Goal: Task Accomplishment & Management: Manage account settings

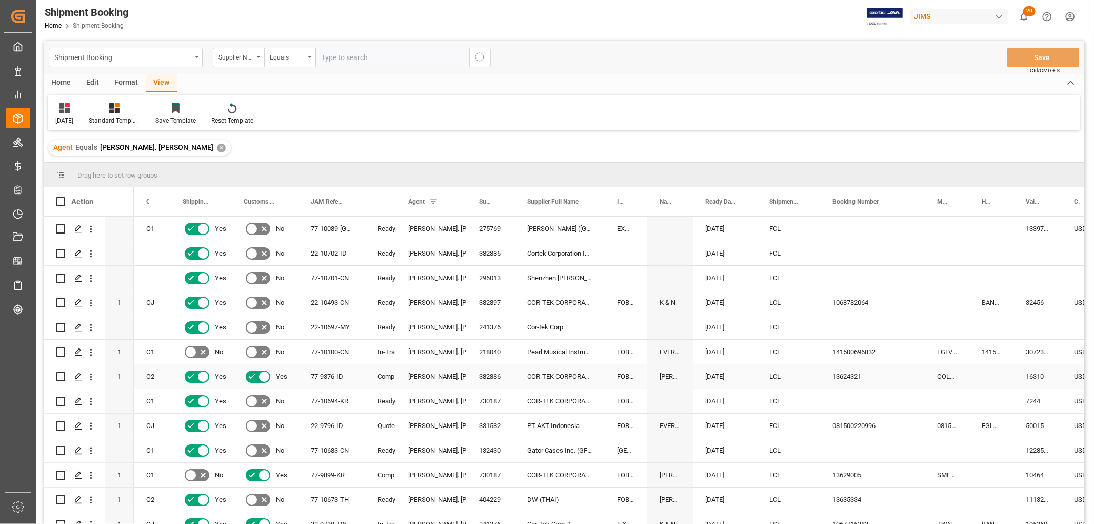
scroll to position [1, 0]
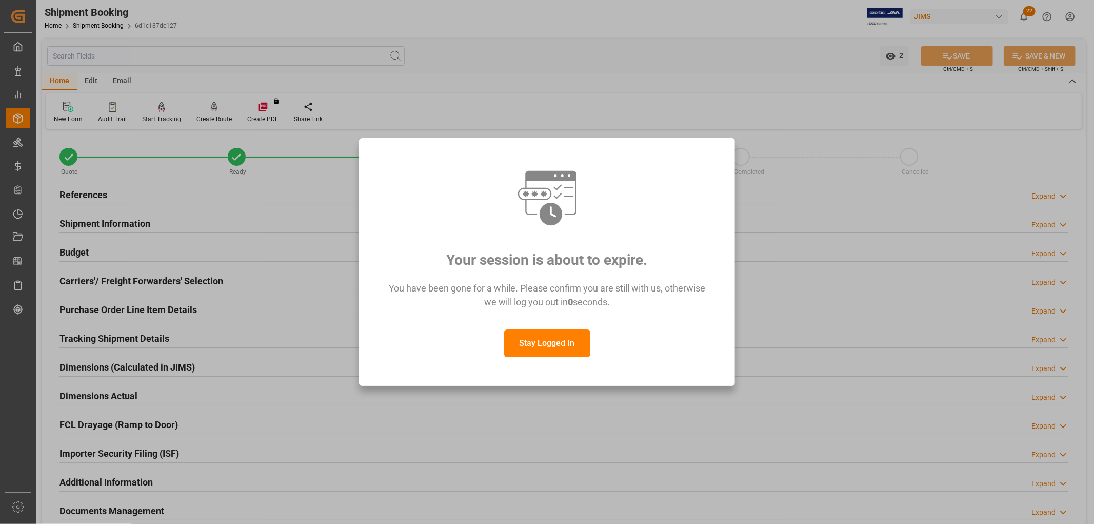
click at [543, 342] on button "Stay Logged In" at bounding box center [547, 343] width 86 height 28
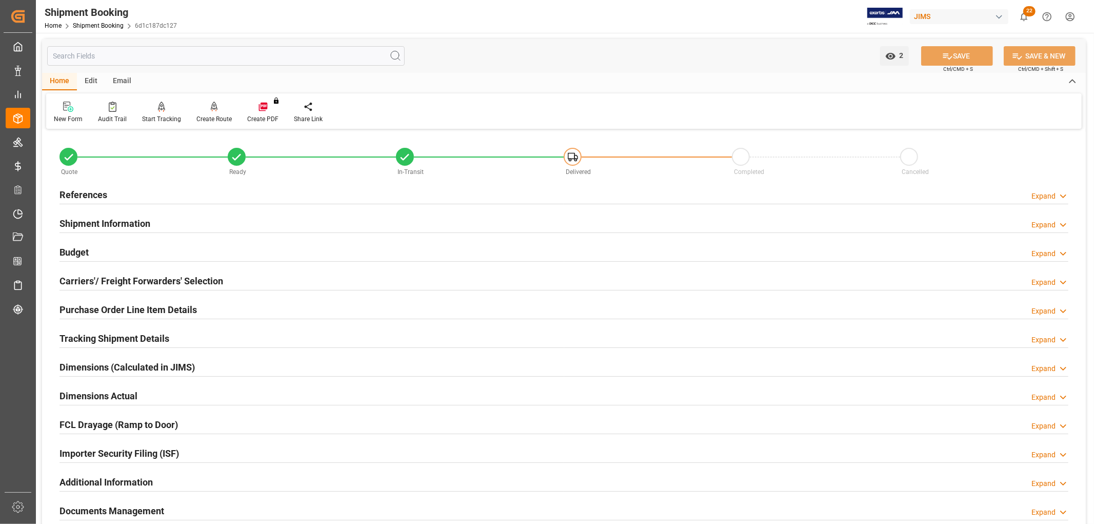
click at [88, 188] on h2 "References" at bounding box center [84, 195] width 48 height 14
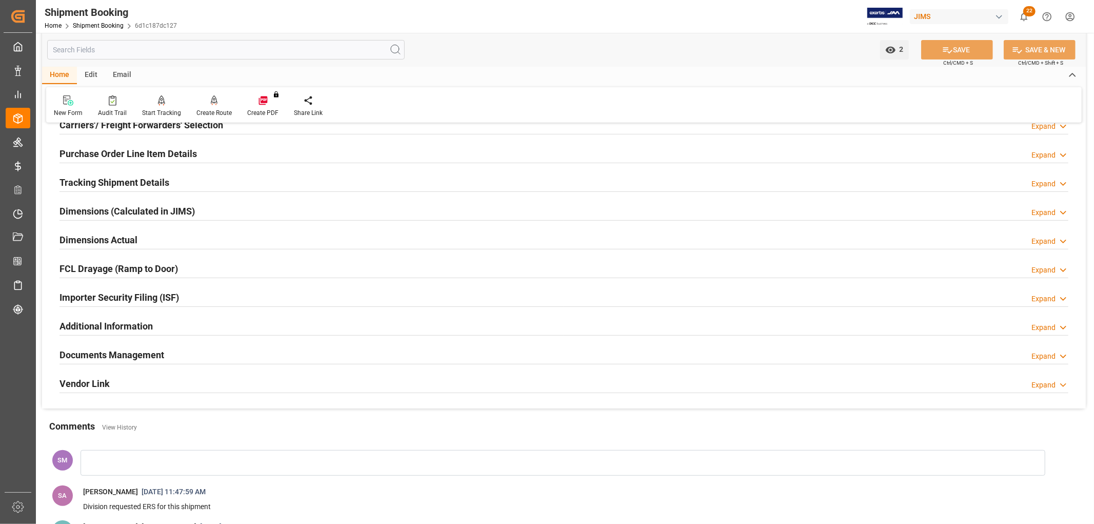
scroll to position [456, 0]
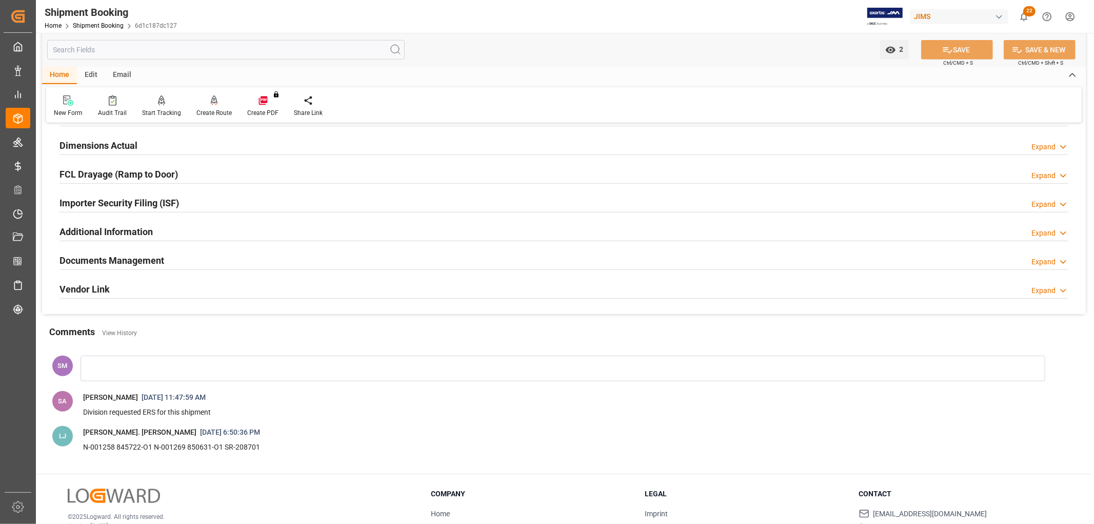
click at [103, 261] on h2 "Documents Management" at bounding box center [112, 260] width 105 height 14
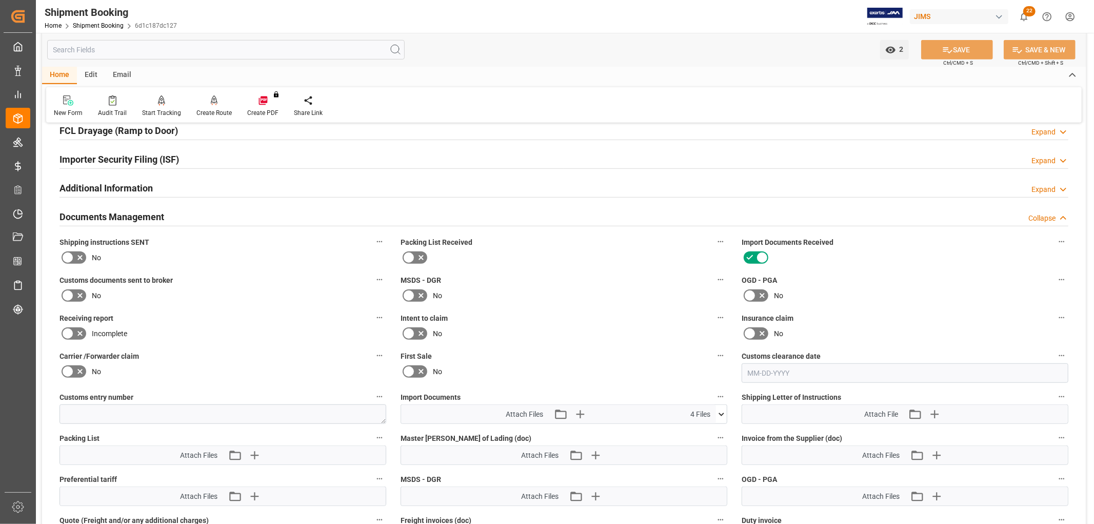
scroll to position [570, 0]
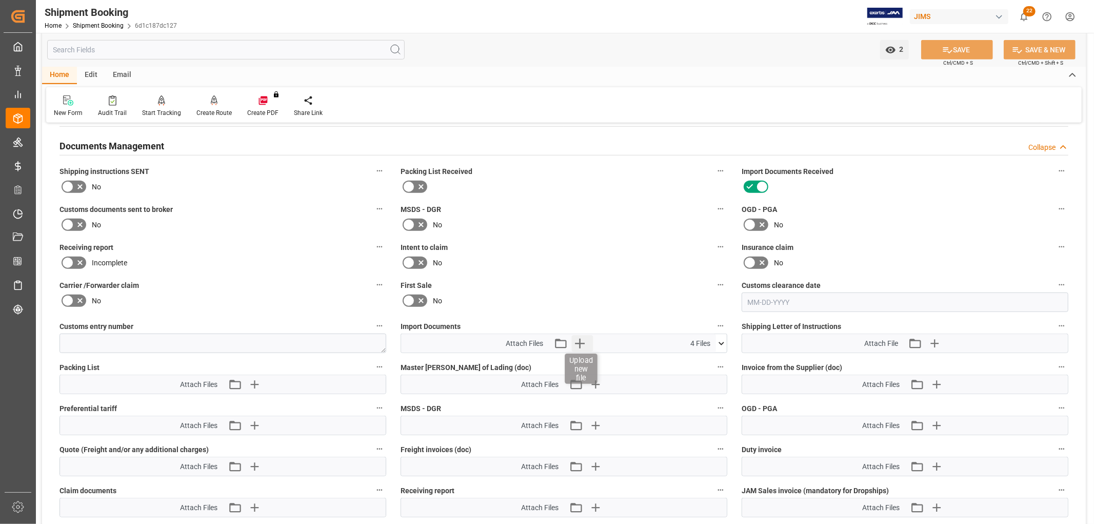
click at [583, 340] on icon "button" at bounding box center [579, 343] width 16 height 16
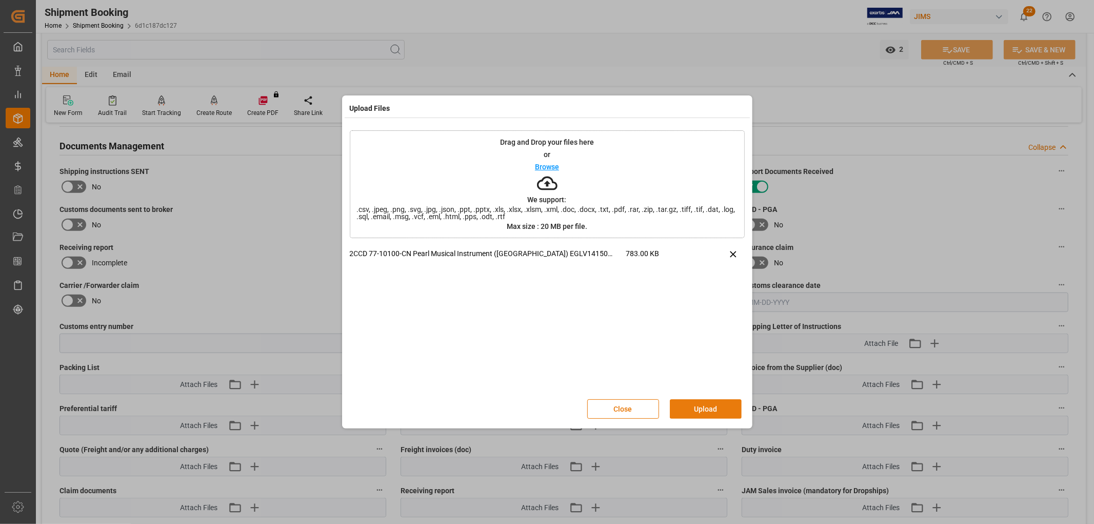
click at [700, 403] on button "Upload" at bounding box center [706, 408] width 72 height 19
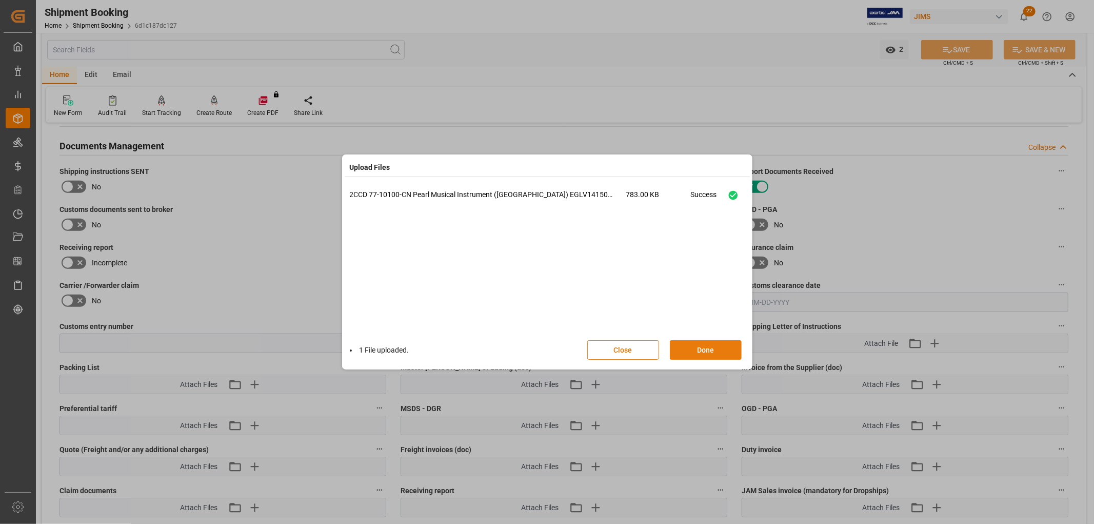
click at [706, 352] on button "Done" at bounding box center [706, 349] width 72 height 19
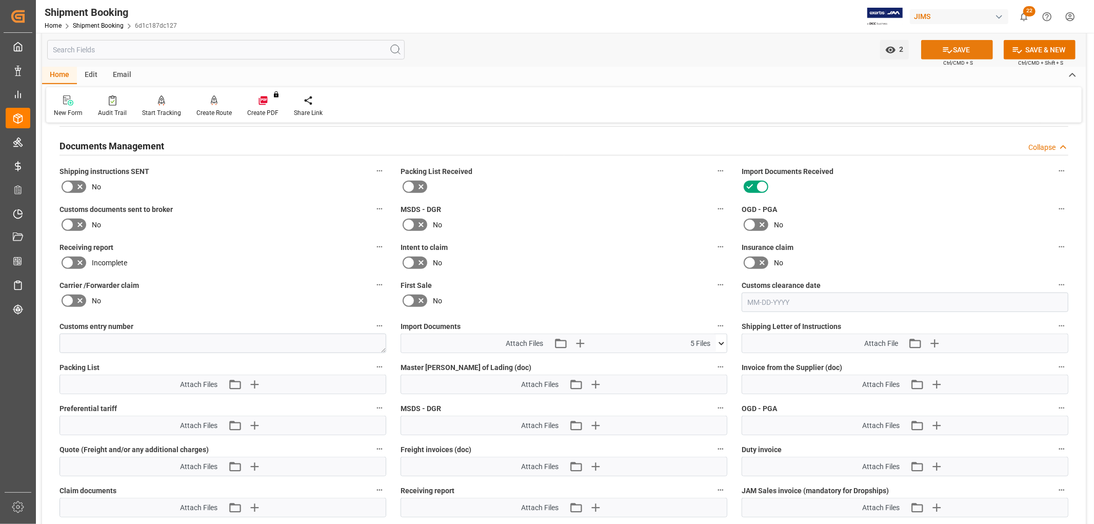
click at [960, 49] on button "SAVE" at bounding box center [957, 49] width 72 height 19
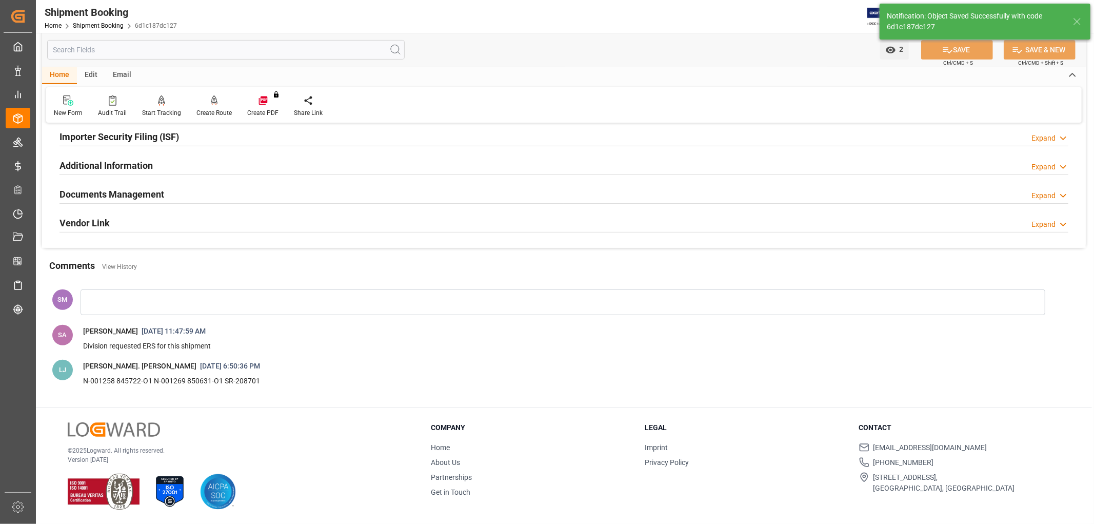
scroll to position [317, 0]
click at [125, 195] on h2 "Documents Management" at bounding box center [112, 194] width 105 height 14
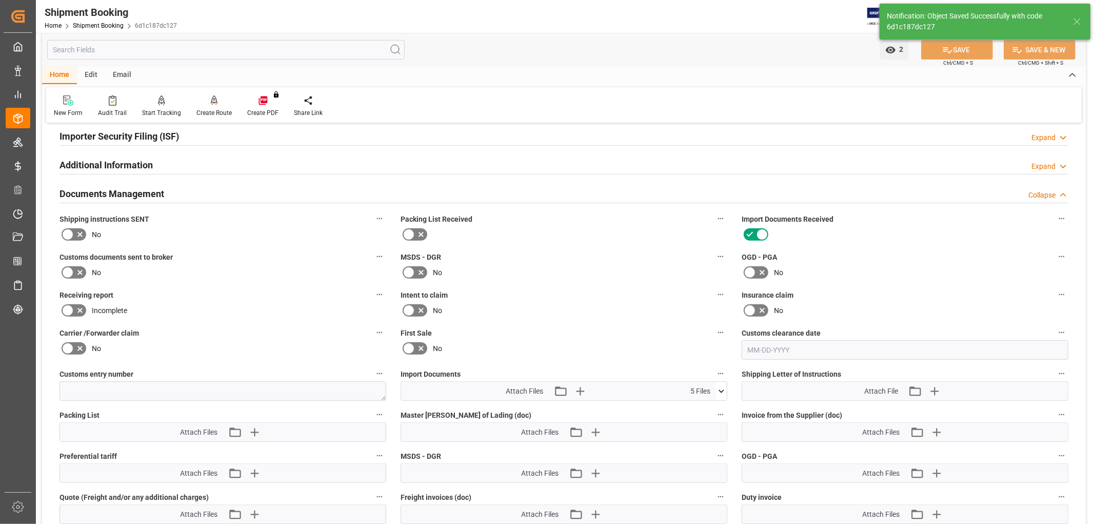
scroll to position [365, 0]
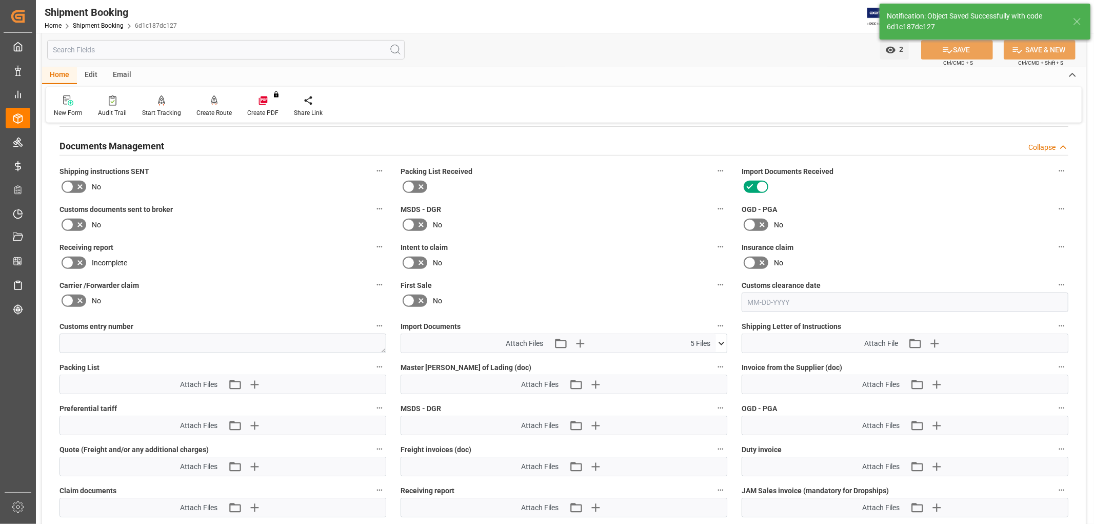
click at [67, 225] on icon at bounding box center [68, 224] width 6 height 5
click at [0, 0] on input "checkbox" at bounding box center [0, 0] width 0 height 0
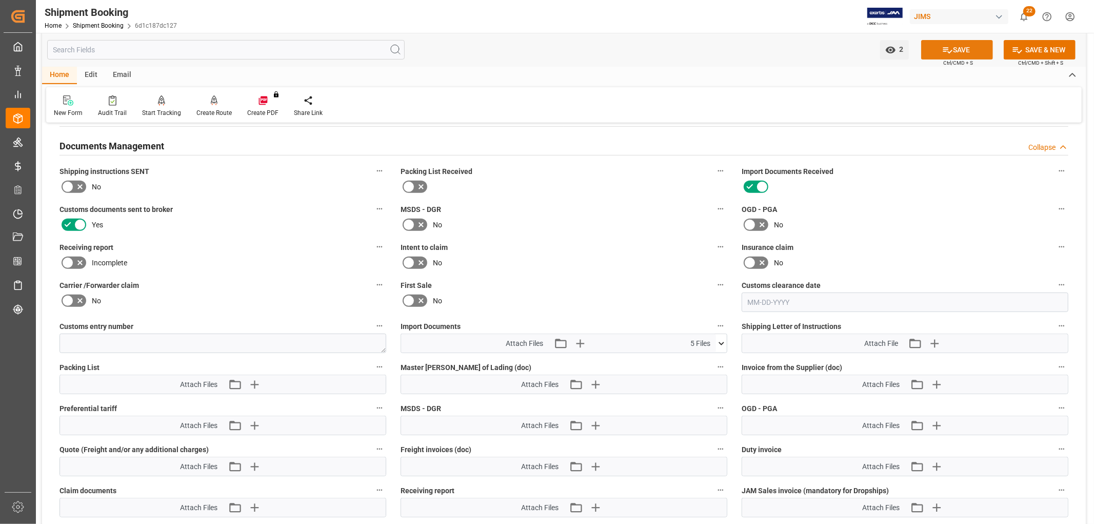
click at [948, 48] on icon at bounding box center [947, 50] width 11 height 11
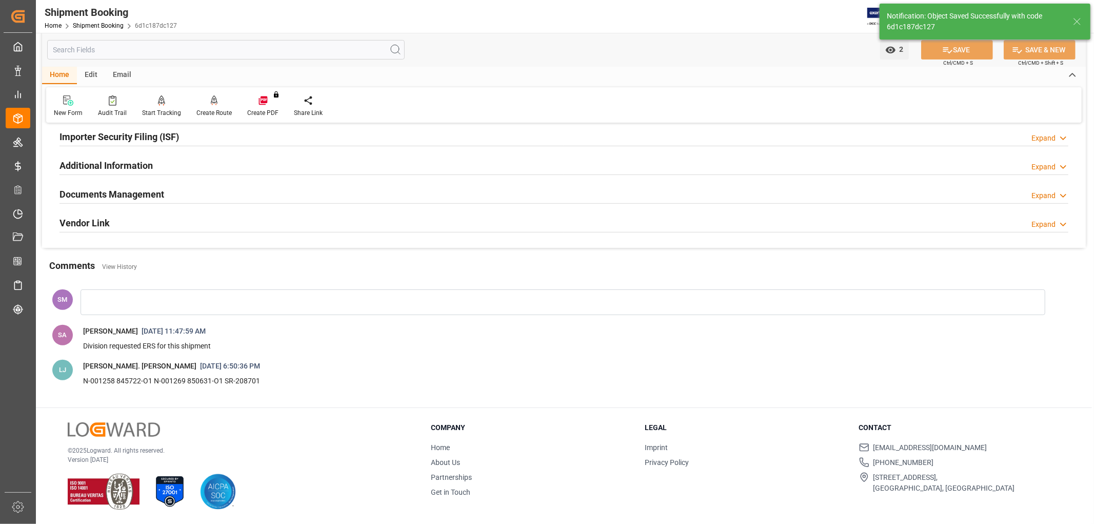
scroll to position [203, 0]
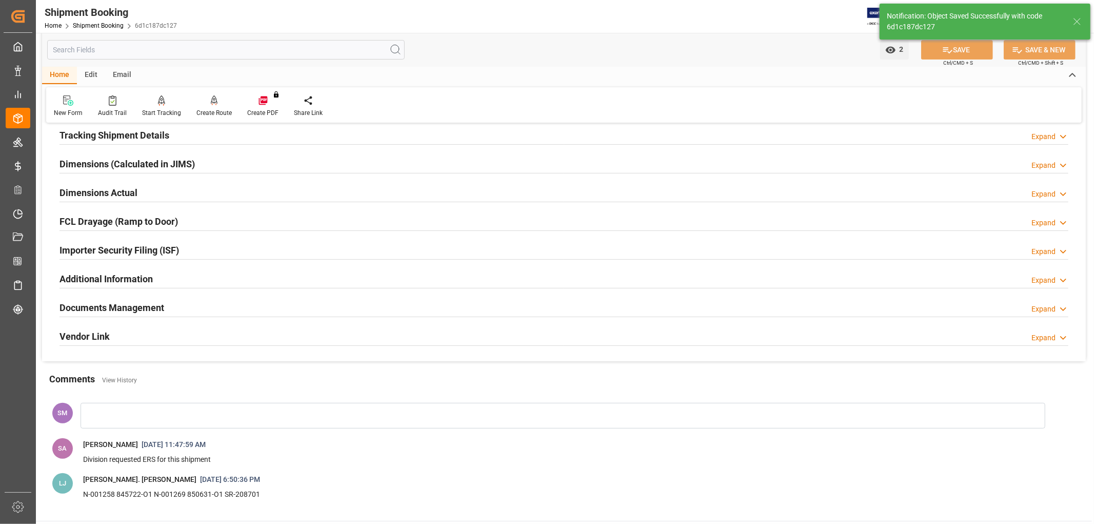
click at [125, 306] on h2 "Documents Management" at bounding box center [112, 308] width 105 height 14
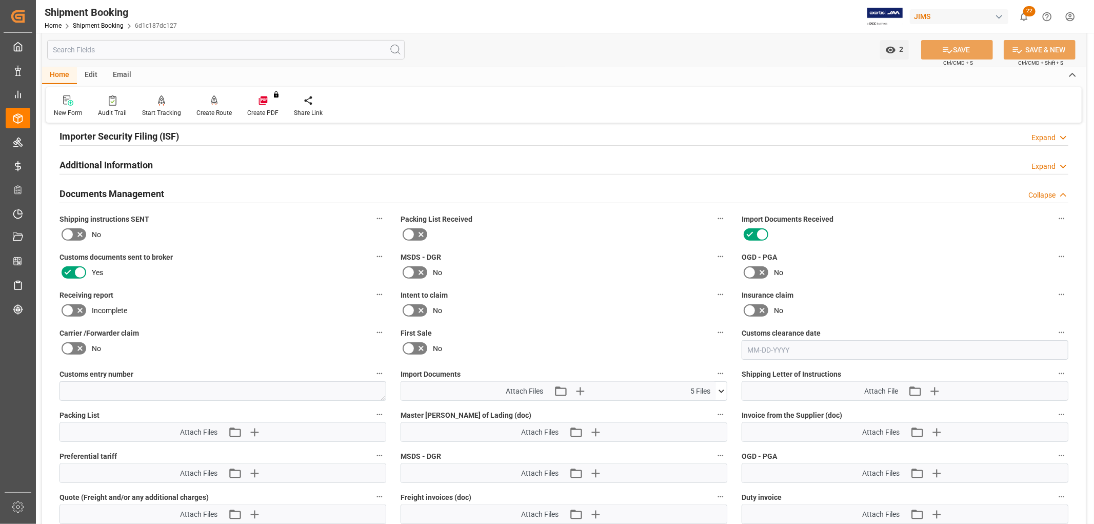
scroll to position [374, 0]
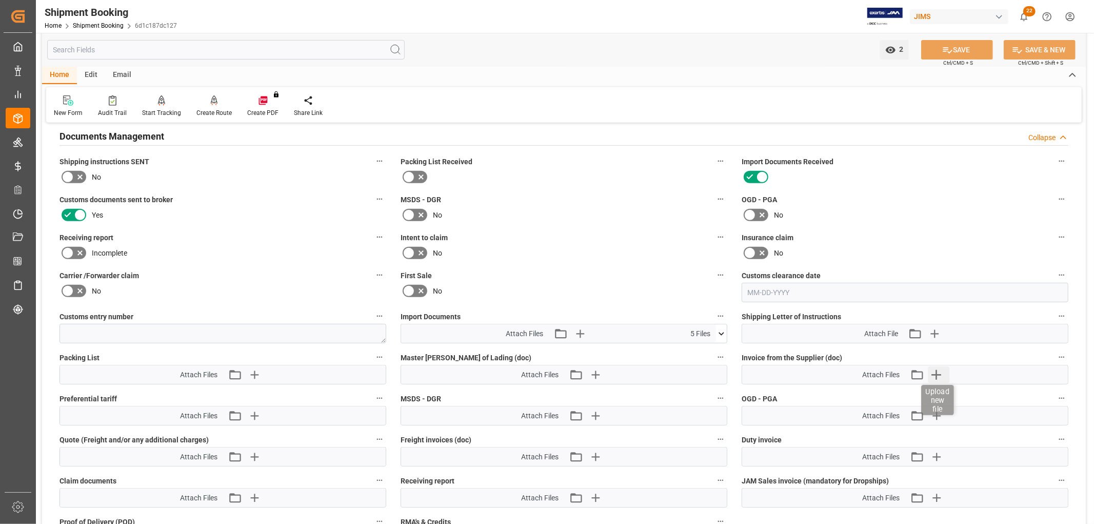
click at [932, 375] on icon "button" at bounding box center [936, 374] width 16 height 16
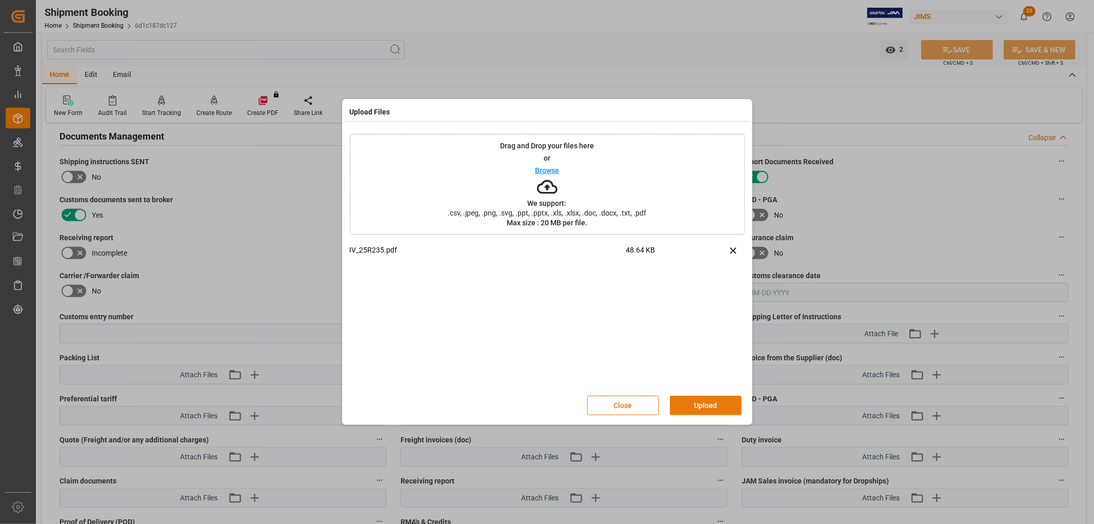
click at [699, 404] on button "Upload" at bounding box center [706, 405] width 72 height 19
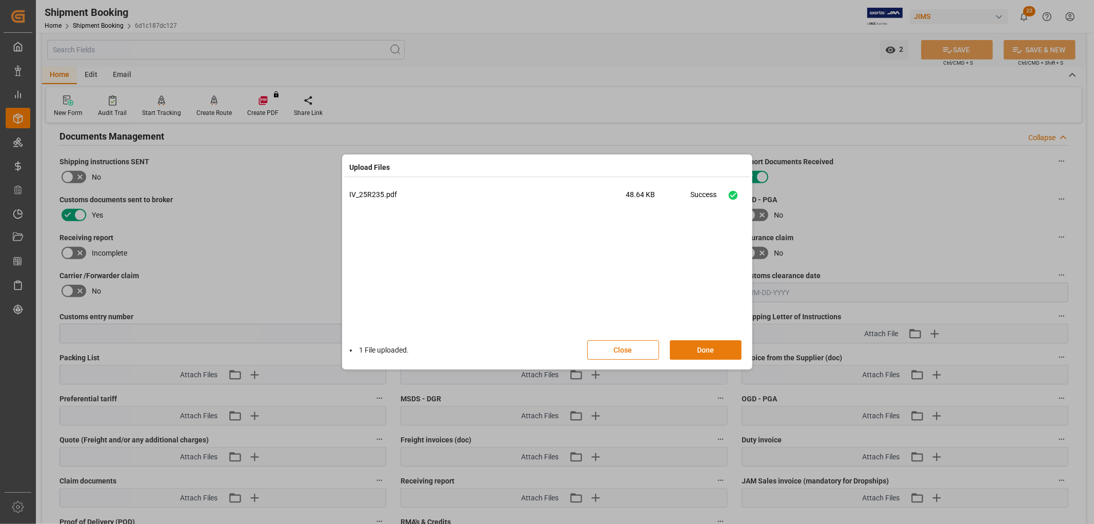
click at [709, 350] on button "Done" at bounding box center [706, 349] width 72 height 19
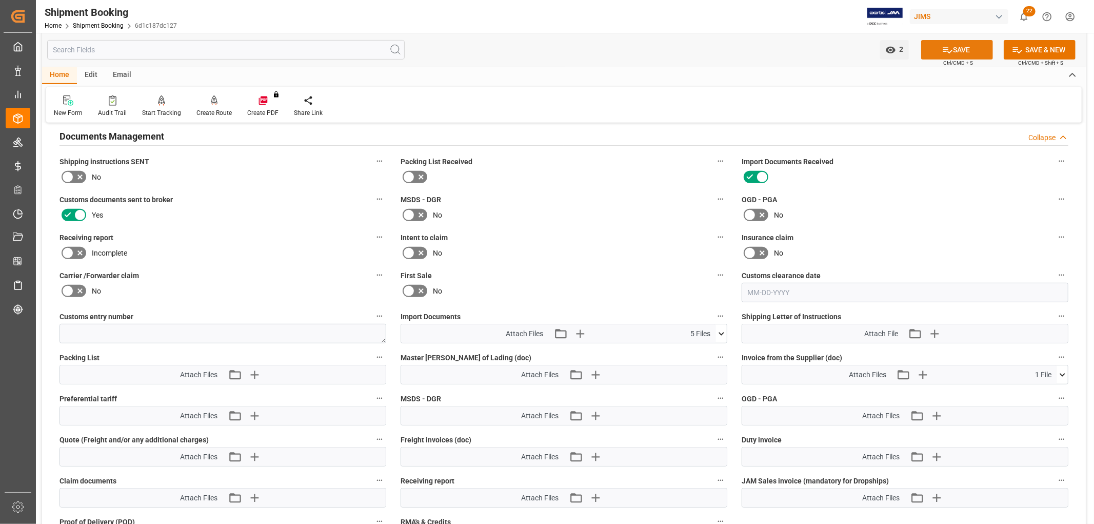
click at [978, 47] on button "SAVE" at bounding box center [957, 49] width 72 height 19
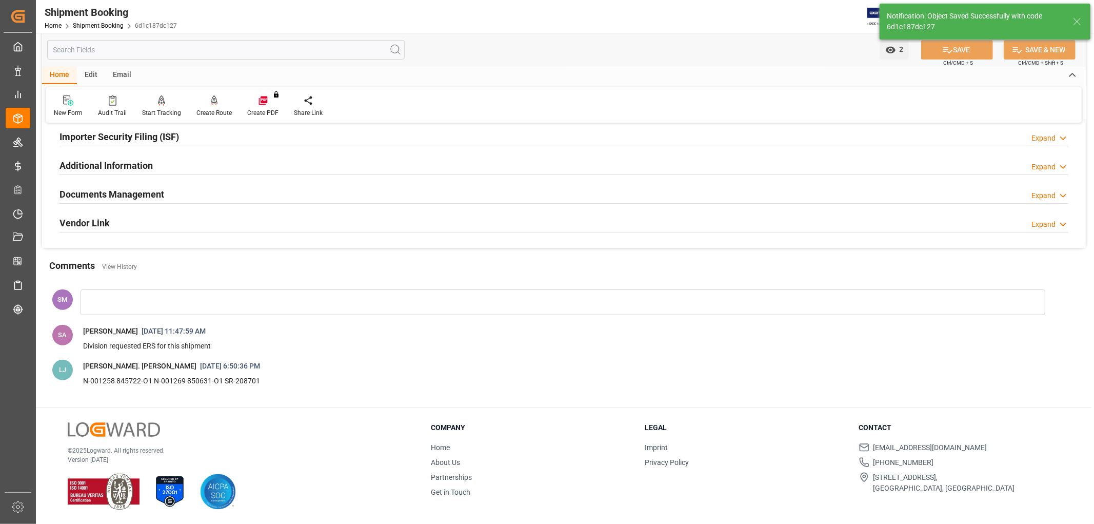
scroll to position [317, 0]
click at [101, 187] on h2 "Documents Management" at bounding box center [112, 194] width 105 height 14
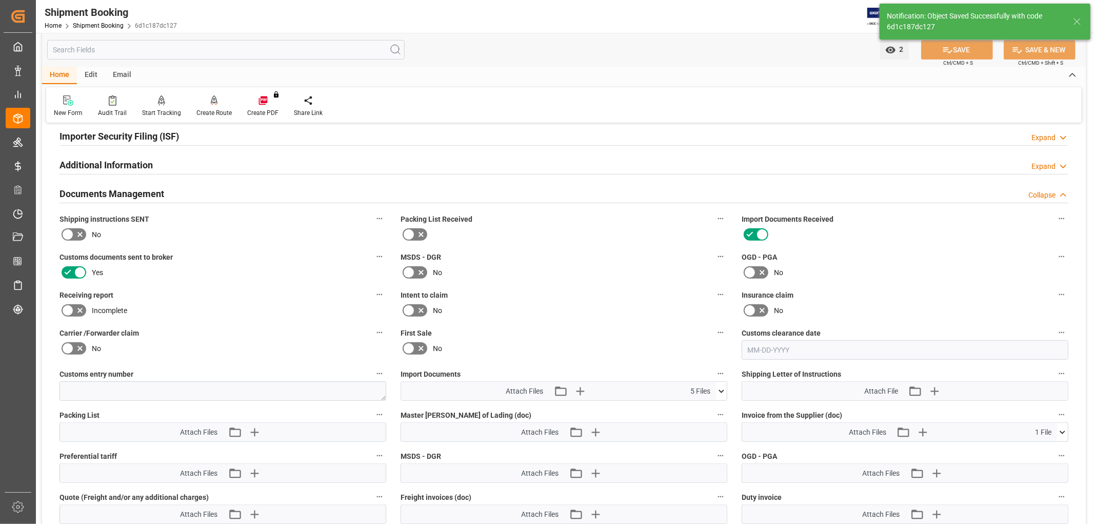
scroll to position [374, 0]
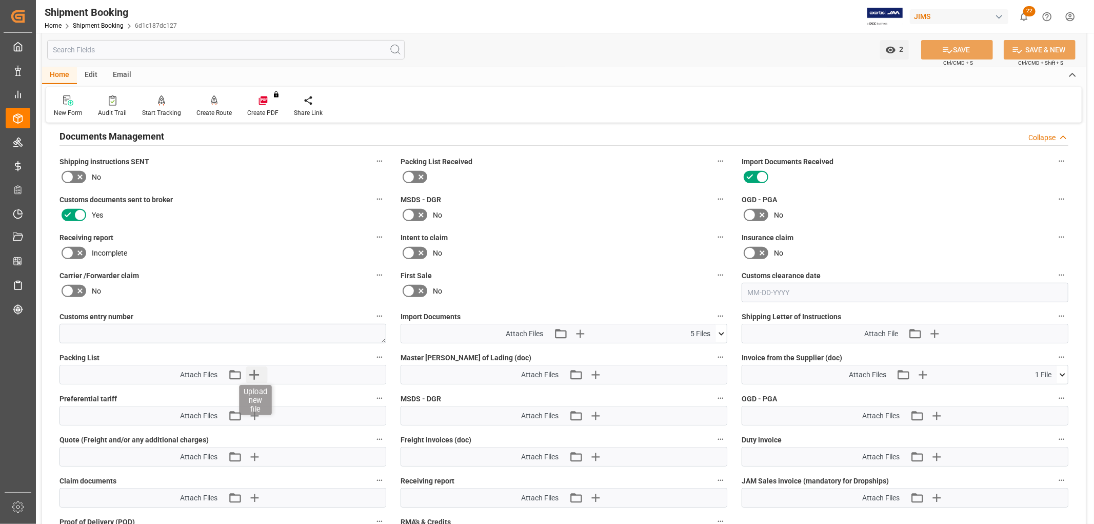
click at [252, 371] on icon "button" at bounding box center [254, 374] width 16 height 16
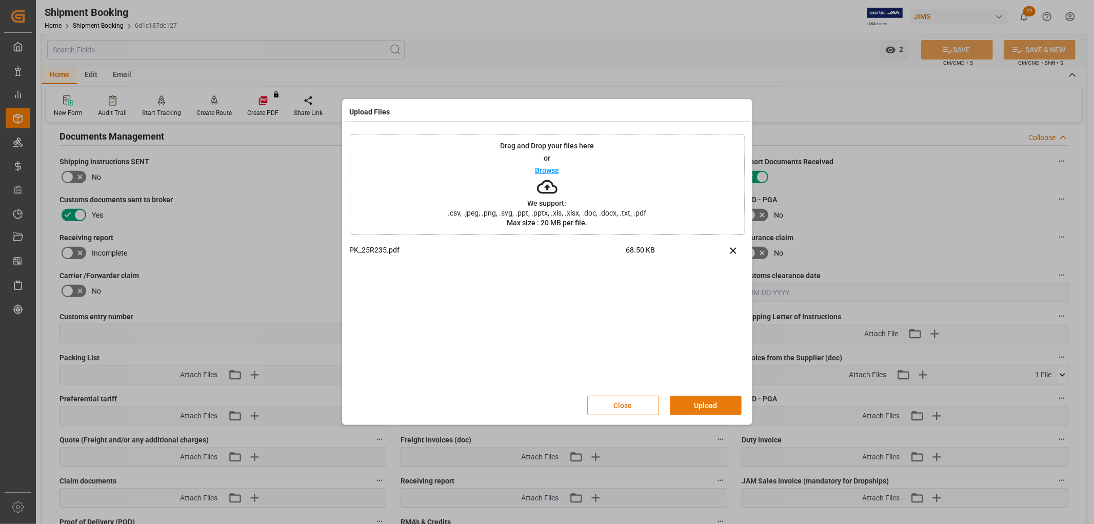
click at [715, 400] on button "Upload" at bounding box center [706, 405] width 72 height 19
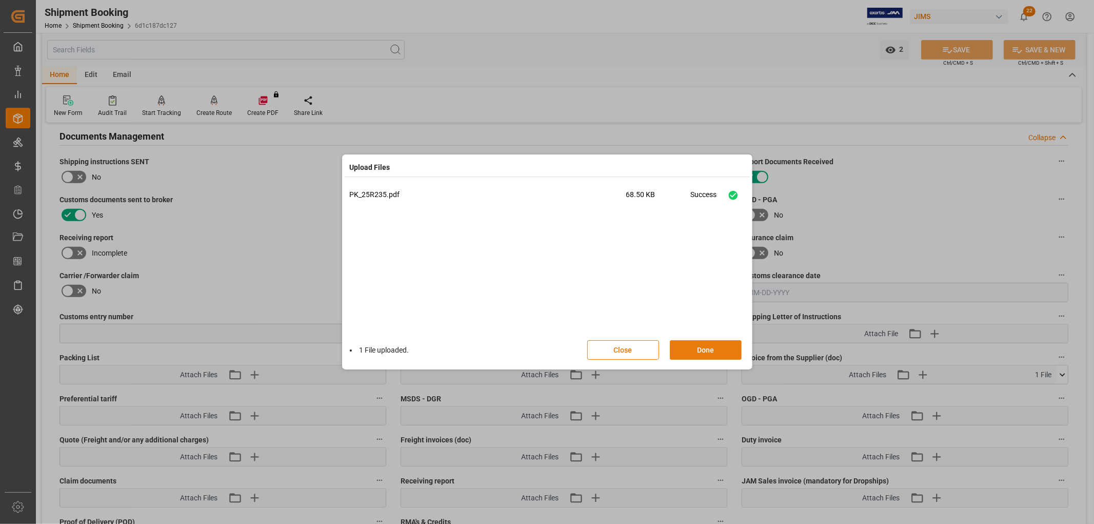
click at [705, 349] on button "Done" at bounding box center [706, 349] width 72 height 19
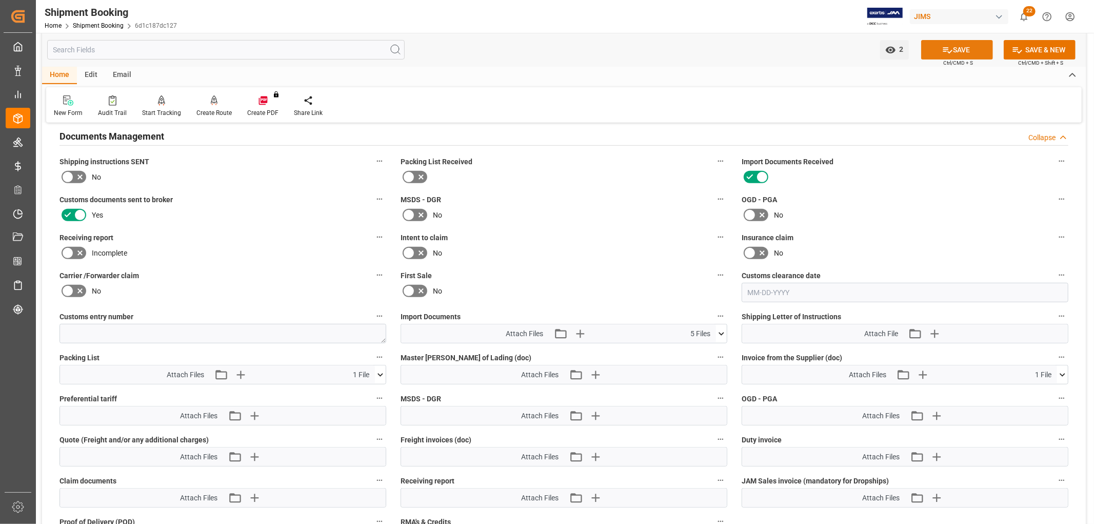
click at [956, 45] on button "SAVE" at bounding box center [957, 49] width 72 height 19
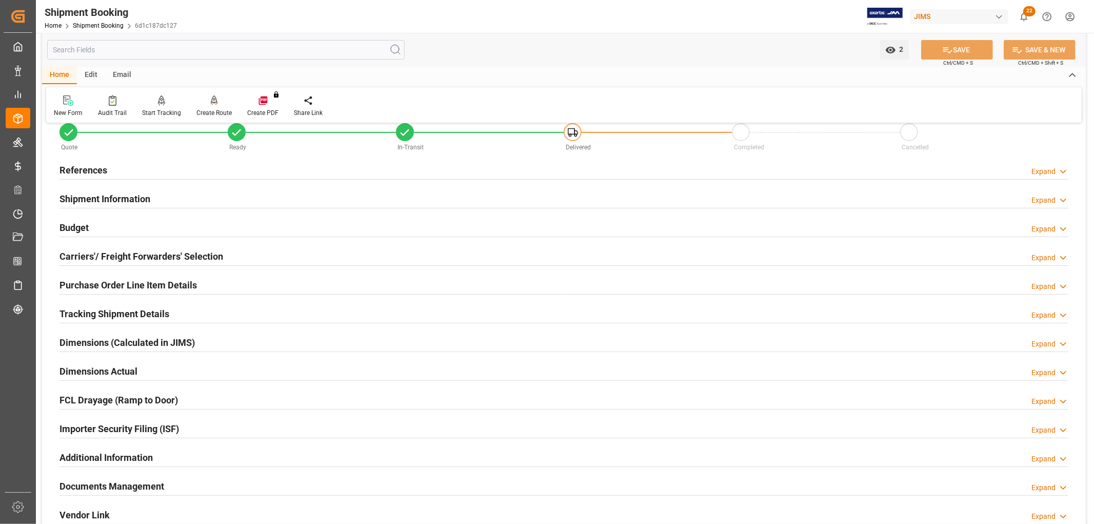
scroll to position [0, 0]
